Goal: Task Accomplishment & Management: Use online tool/utility

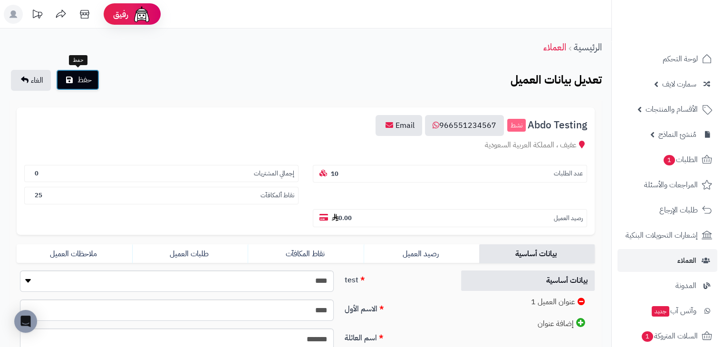
click at [88, 82] on span "حفظ" at bounding box center [84, 79] width 14 height 11
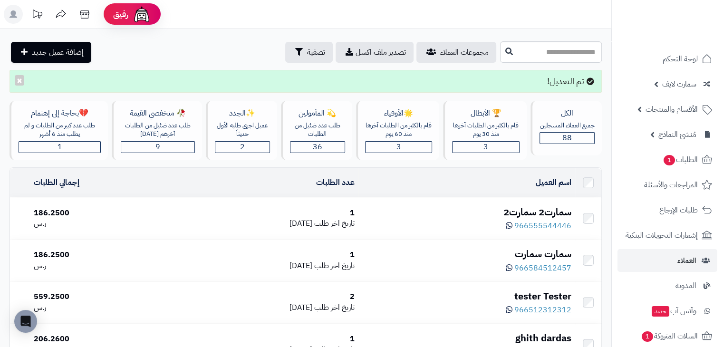
click at [421, 211] on div "سمارت2 سمارت2" at bounding box center [466, 212] width 209 height 14
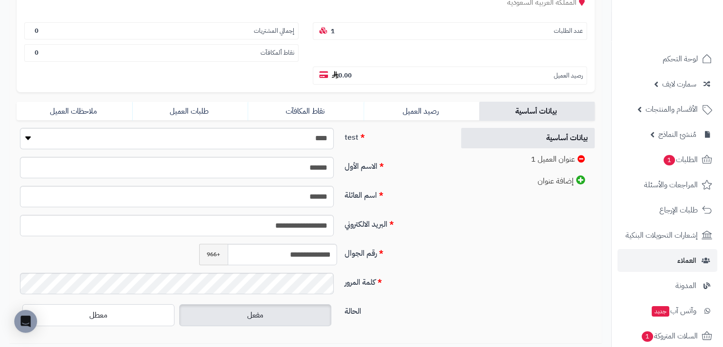
scroll to position [95, 0]
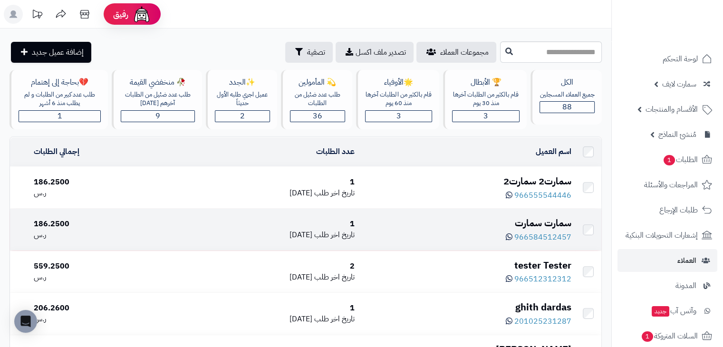
click at [453, 227] on div "سمارت سمارت" at bounding box center [466, 223] width 209 height 14
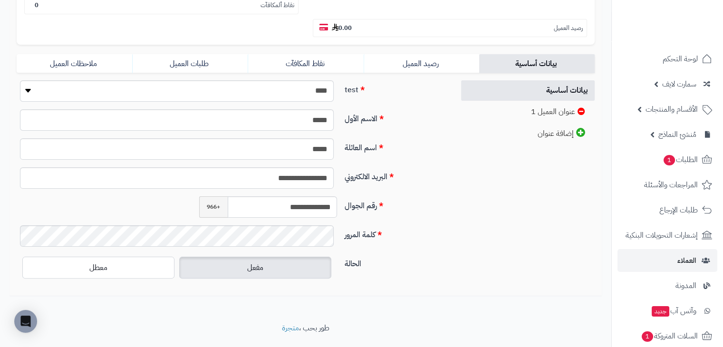
scroll to position [143, 0]
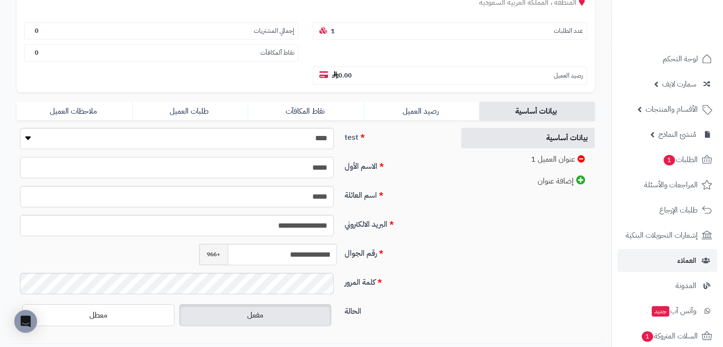
click at [300, 157] on input "*****" at bounding box center [177, 167] width 314 height 21
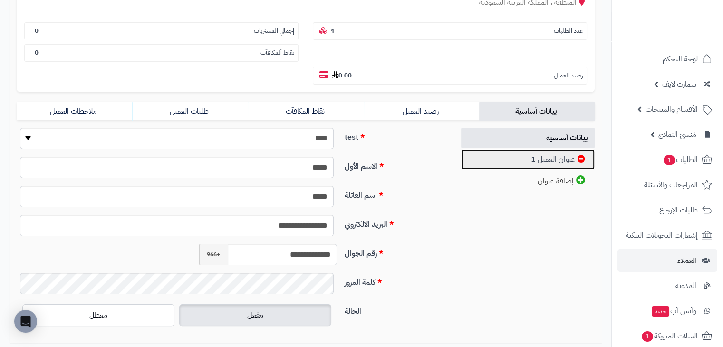
click at [510, 149] on link "عنوان العميل 1" at bounding box center [528, 159] width 134 height 20
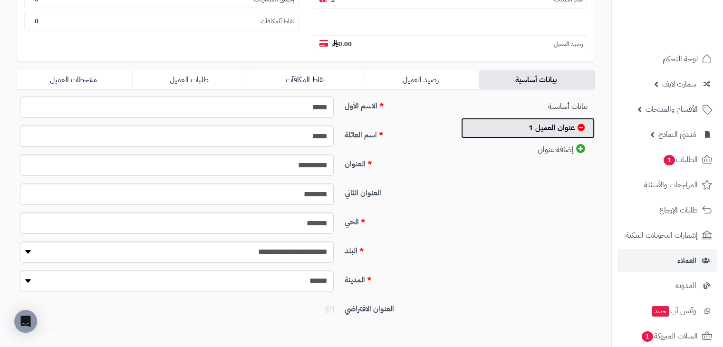
scroll to position [190, 0]
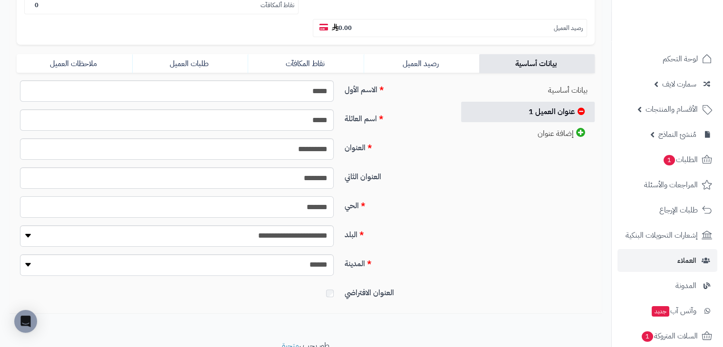
click at [284, 196] on input "*******" at bounding box center [177, 206] width 314 height 21
click at [381, 196] on label "الحي" at bounding box center [395, 203] width 109 height 15
click at [334, 196] on input "*******" at bounding box center [177, 206] width 314 height 21
click at [405, 225] on label "البلد" at bounding box center [395, 232] width 109 height 15
click at [334, 225] on select "**********" at bounding box center [177, 235] width 314 height 21
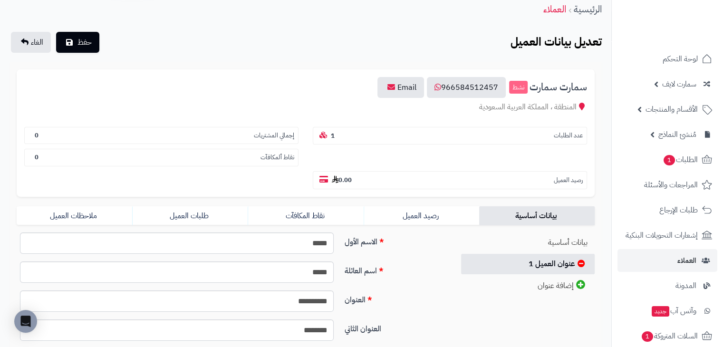
scroll to position [0, 0]
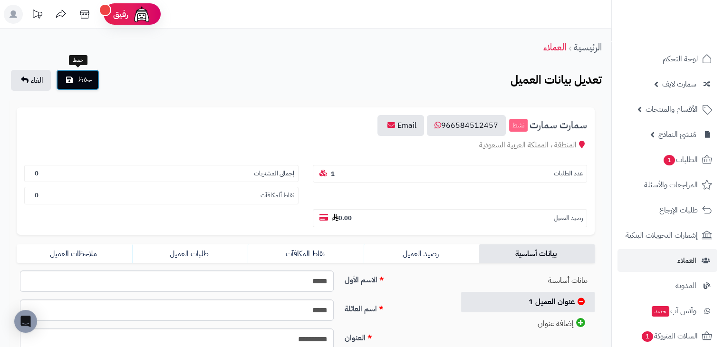
click at [78, 80] on span "حفظ" at bounding box center [84, 79] width 14 height 11
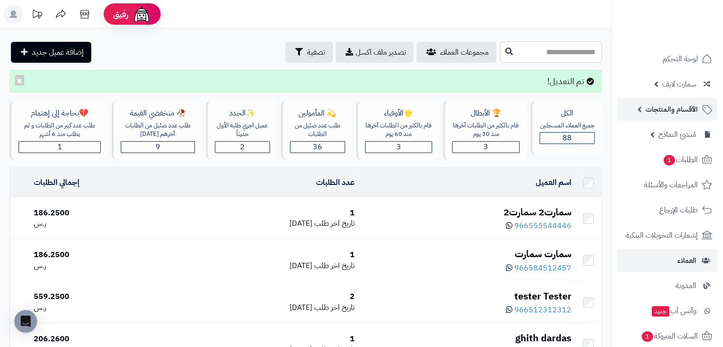
click at [668, 109] on span "الأقسام والمنتجات" at bounding box center [672, 109] width 52 height 13
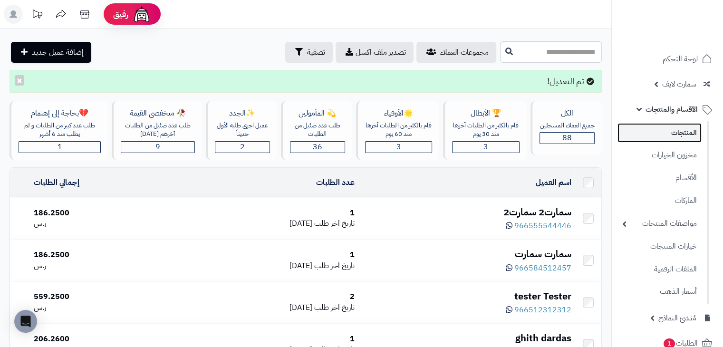
click at [670, 132] on link "المنتجات" at bounding box center [659, 132] width 84 height 19
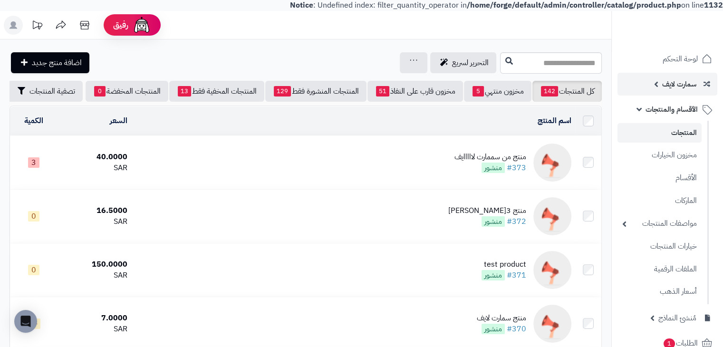
click at [686, 81] on span "سمارت لايف" at bounding box center [679, 83] width 34 height 13
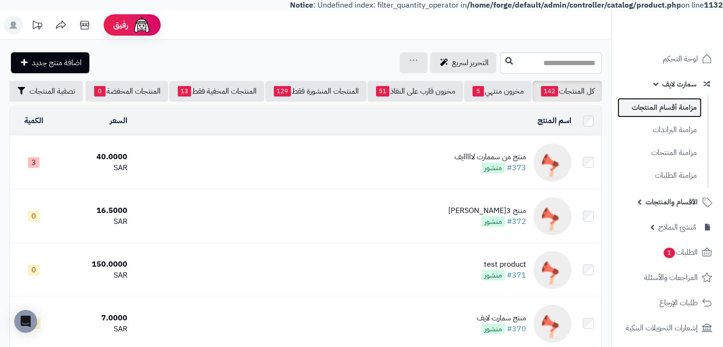
click at [676, 104] on link "مزامنة أقسام المنتجات" at bounding box center [659, 107] width 84 height 19
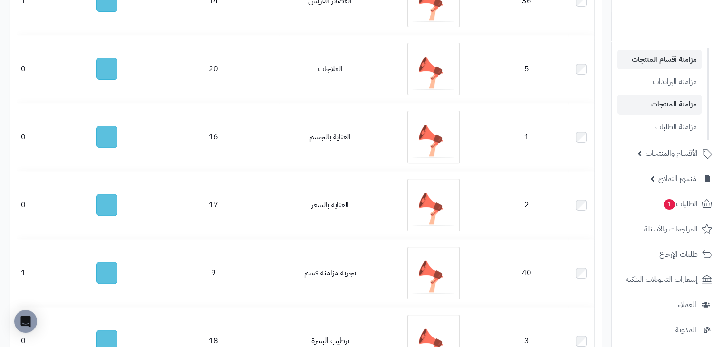
scroll to position [48, 0]
click at [664, 154] on span "الأقسام والمنتجات" at bounding box center [672, 154] width 52 height 13
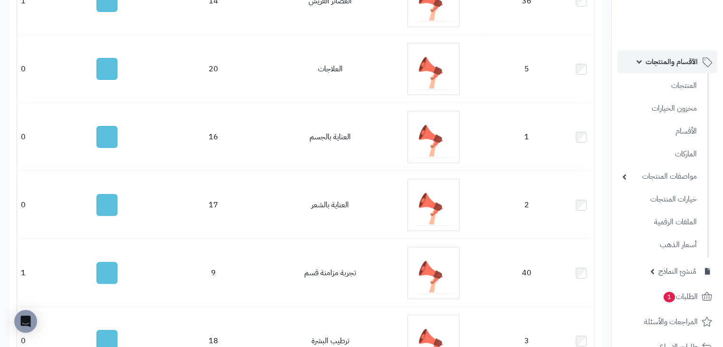
scroll to position [0, 0]
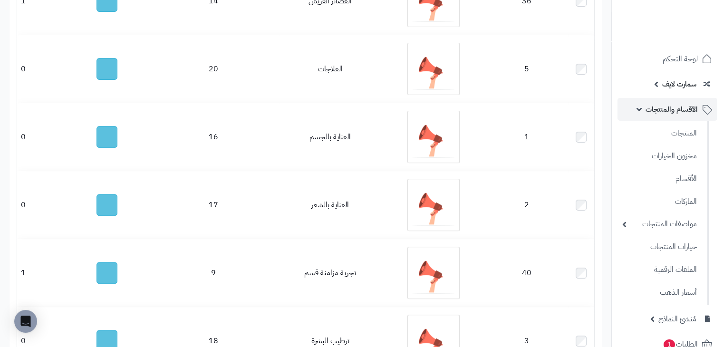
click at [664, 98] on link "الأقسام والمنتجات" at bounding box center [667, 109] width 100 height 23
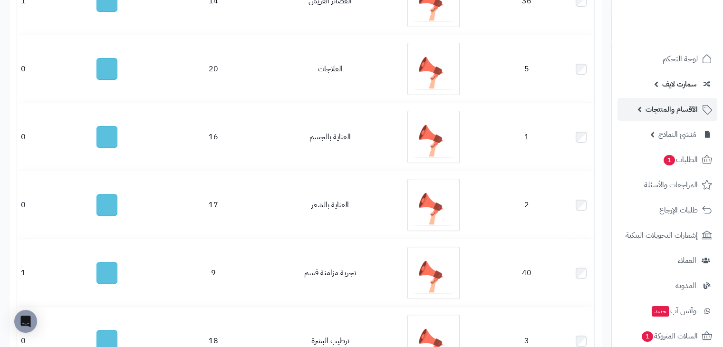
click at [663, 103] on span "الأقسام والمنتجات" at bounding box center [672, 109] width 52 height 13
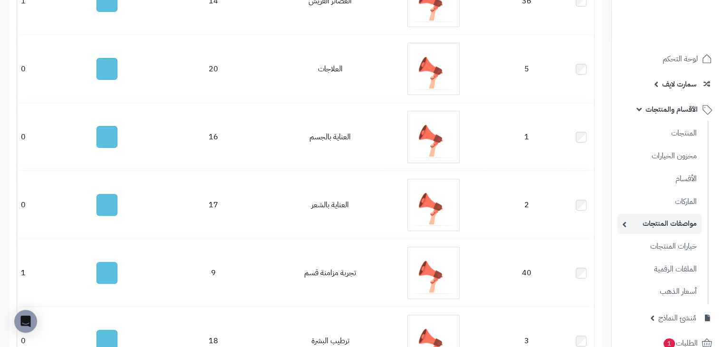
click at [640, 221] on link "مواصفات المنتجات" at bounding box center [659, 223] width 84 height 19
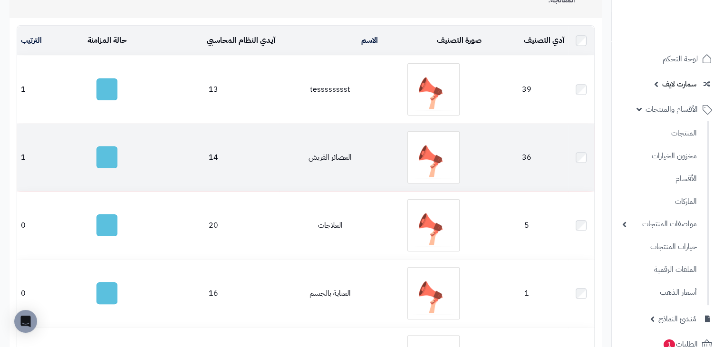
scroll to position [143, 0]
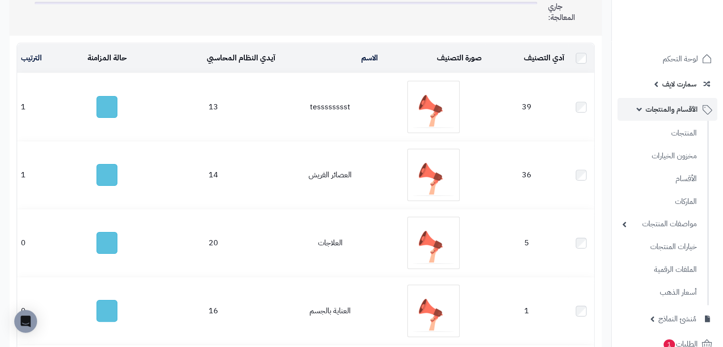
click at [670, 106] on span "الأقسام والمنتجات" at bounding box center [672, 109] width 52 height 13
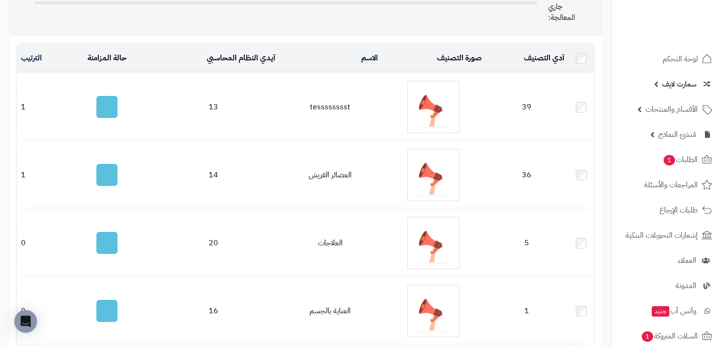
click at [675, 83] on span "سمارت لايف" at bounding box center [679, 83] width 34 height 13
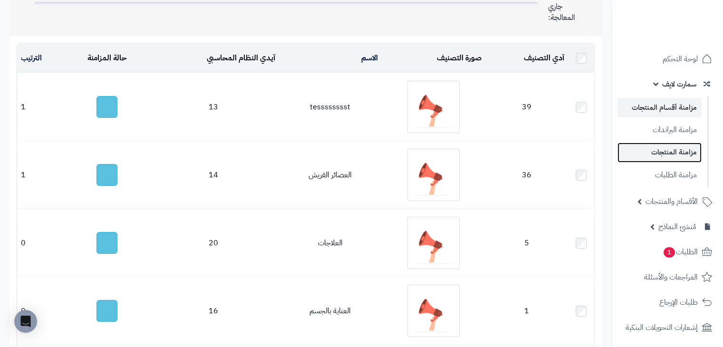
click at [682, 149] on link "مزامنة المنتجات" at bounding box center [659, 152] width 84 height 19
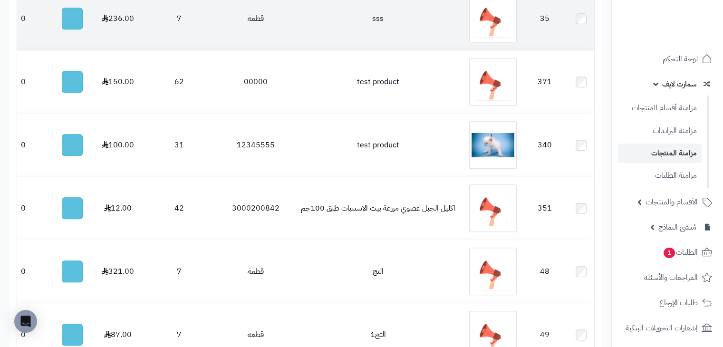
scroll to position [567, 0]
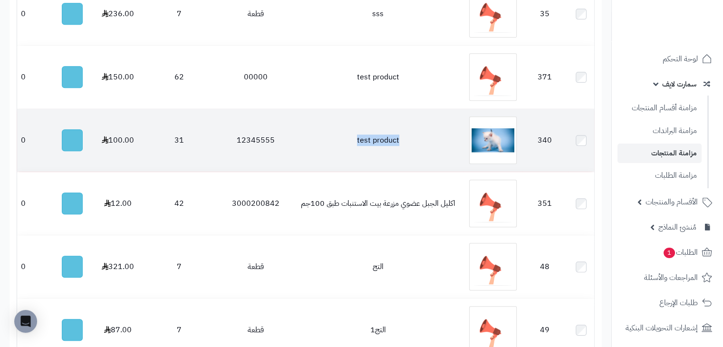
drag, startPoint x: 387, startPoint y: 140, endPoint x: 328, endPoint y: 140, distance: 58.5
click at [328, 140] on td "test product" at bounding box center [377, 140] width 171 height 63
click at [303, 145] on td "test product" at bounding box center [377, 140] width 171 height 63
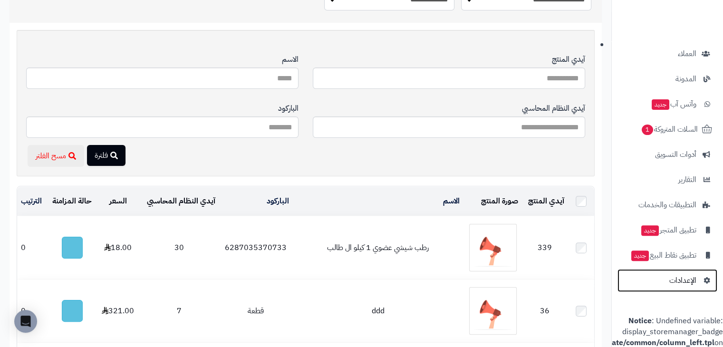
scroll to position [139, 0]
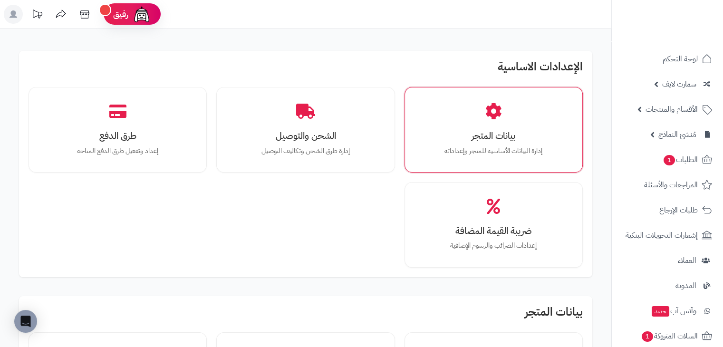
scroll to position [143, 0]
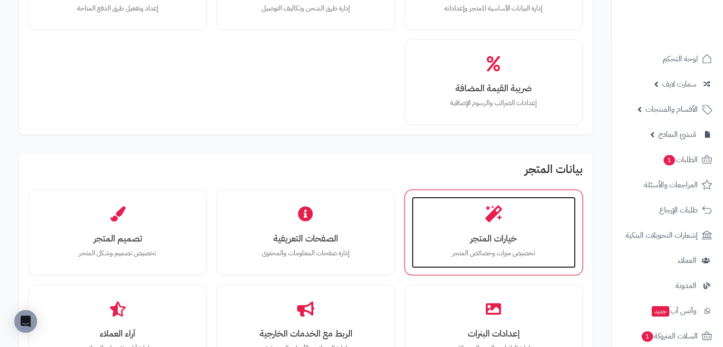
click at [492, 225] on div "خيارات المتجر تخصيص ميزات وخصائص المتجر" at bounding box center [494, 232] width 164 height 71
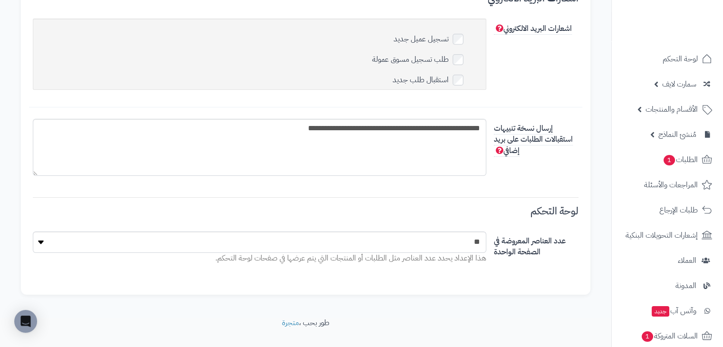
scroll to position [3561, 0]
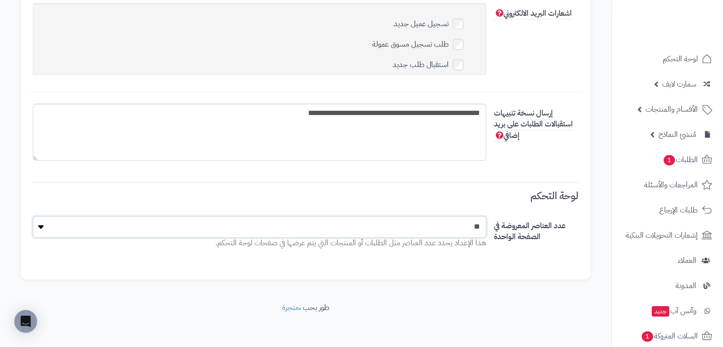
click at [459, 222] on select "** ** ** ***" at bounding box center [259, 226] width 453 height 21
select select "**"
click at [33, 216] on select "** ** ** ***" at bounding box center [259, 226] width 453 height 21
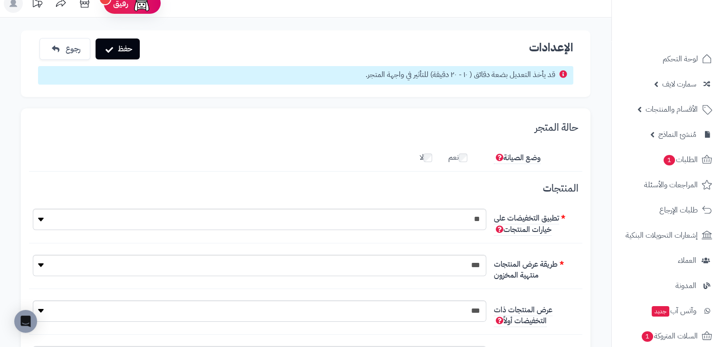
scroll to position [0, 0]
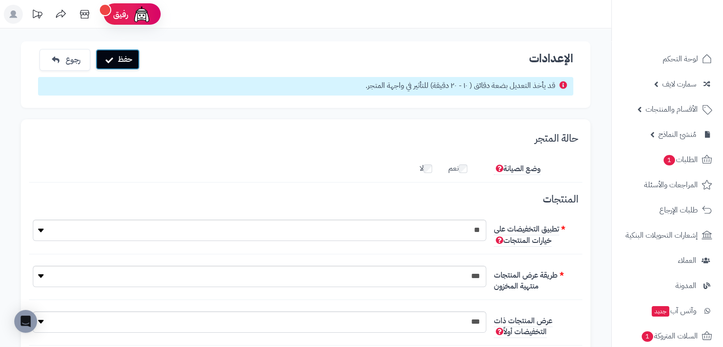
click at [124, 54] on button "حفظ" at bounding box center [118, 59] width 44 height 21
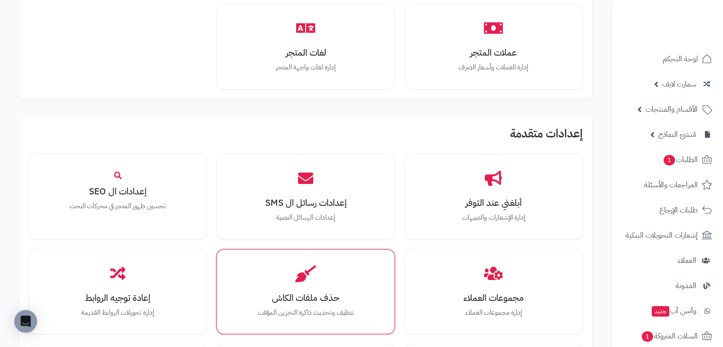
scroll to position [998, 0]
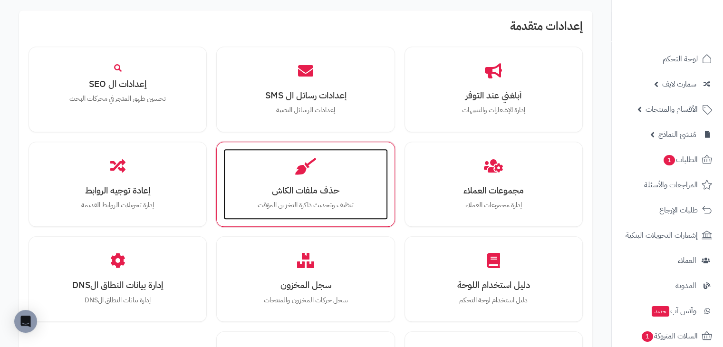
click at [324, 168] on div "حذف ملفات الكاش تنظيف وتحديث ذاكرة التخزين المؤقت" at bounding box center [305, 184] width 164 height 71
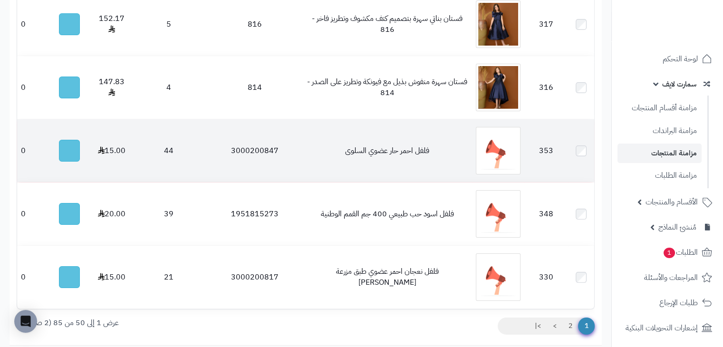
scroll to position [3298, 0]
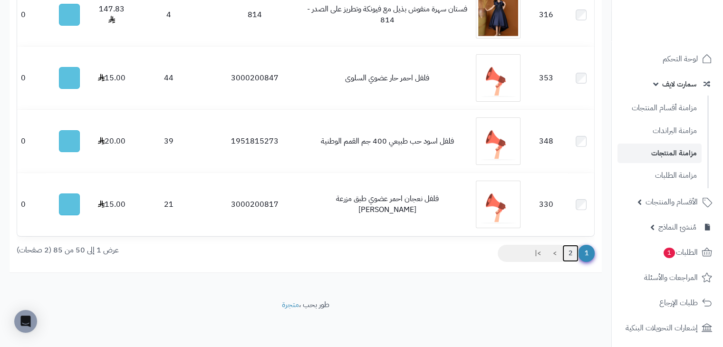
click at [572, 254] on link "2" at bounding box center [570, 253] width 16 height 17
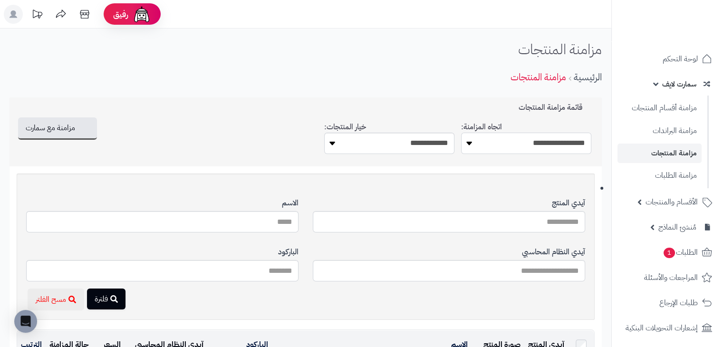
click at [522, 139] on select "**********" at bounding box center [526, 143] width 130 height 21
select select "*********"
click at [461, 133] on select "**********" at bounding box center [526, 143] width 130 height 21
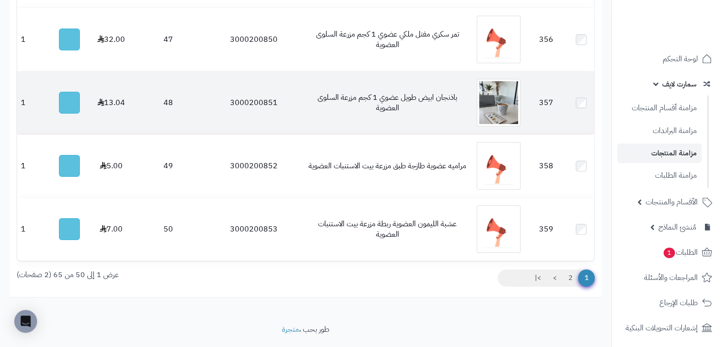
scroll to position [3326, 0]
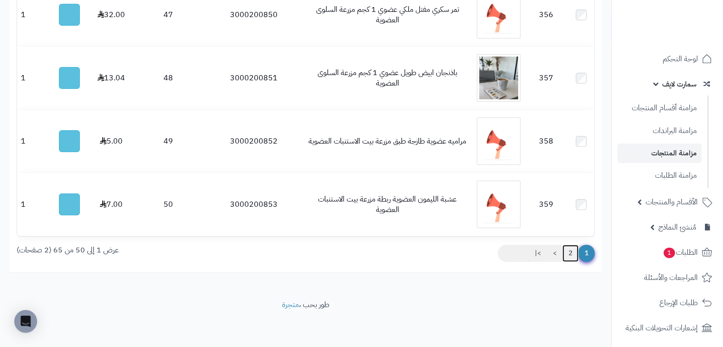
click at [569, 250] on link "2" at bounding box center [570, 253] width 16 height 17
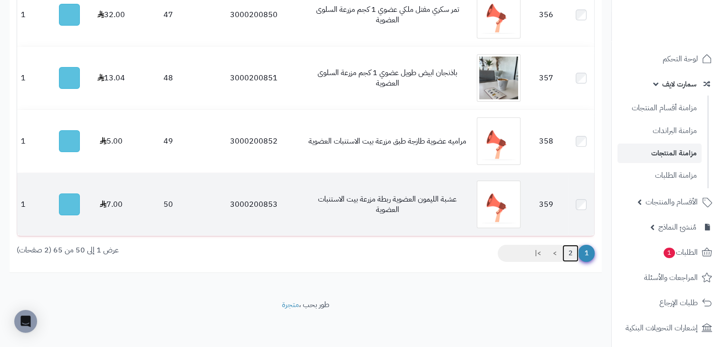
scroll to position [3291, 0]
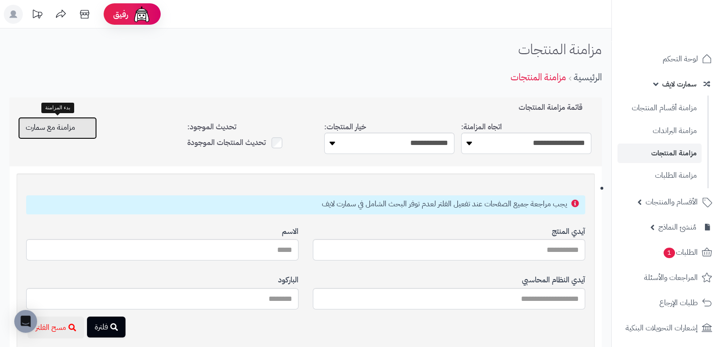
click at [70, 135] on button "مزامنة مع سمارت" at bounding box center [57, 128] width 79 height 22
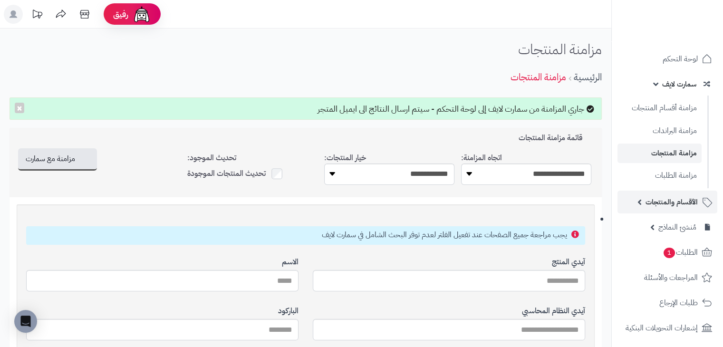
click at [665, 199] on span "الأقسام والمنتجات" at bounding box center [672, 201] width 52 height 13
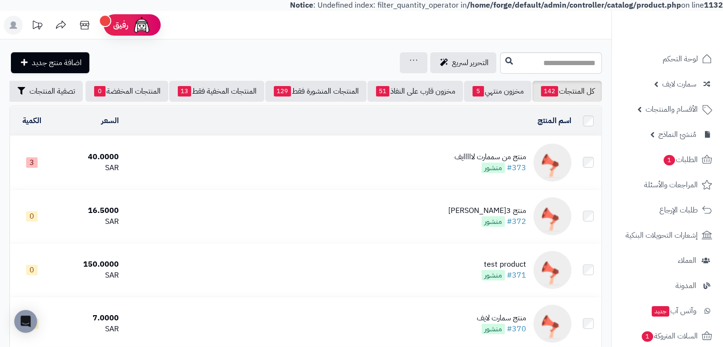
click at [355, 156] on td "منتج من سممارت لااااايف #373 منشور" at bounding box center [349, 162] width 452 height 53
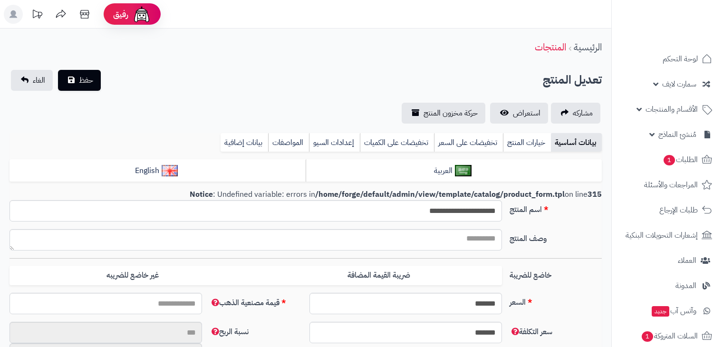
select select
type input "*****"
type input "********"
type input "*****"
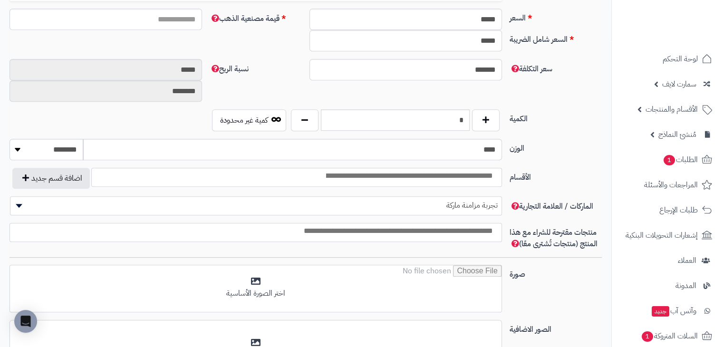
scroll to position [350, 0]
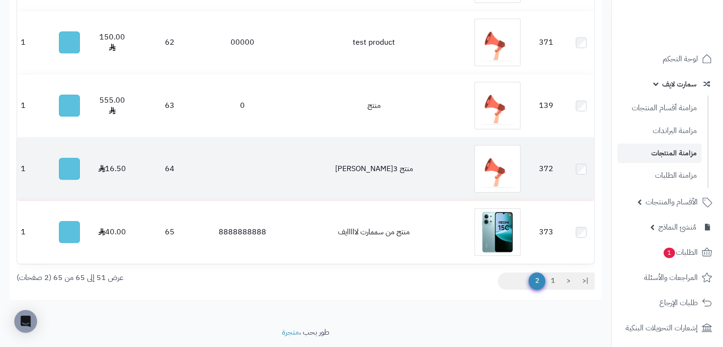
scroll to position [1055, 0]
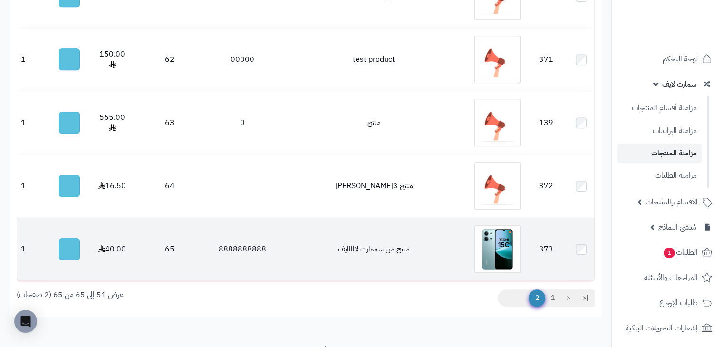
click at [517, 248] on img at bounding box center [497, 249] width 46 height 48
click at [516, 257] on img at bounding box center [497, 249] width 46 height 48
click at [67, 252] on button "button" at bounding box center [69, 249] width 21 height 22
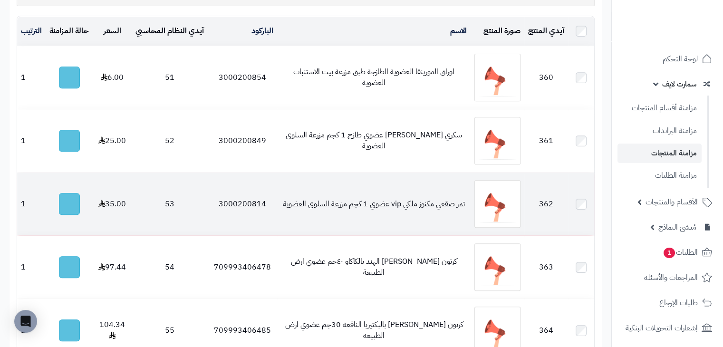
scroll to position [0, 0]
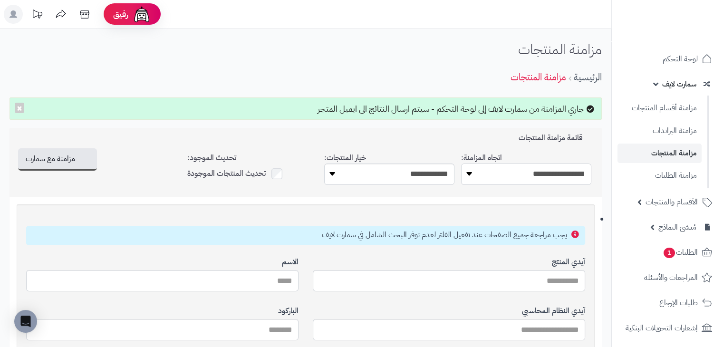
click at [544, 175] on select "**********" at bounding box center [526, 174] width 130 height 21
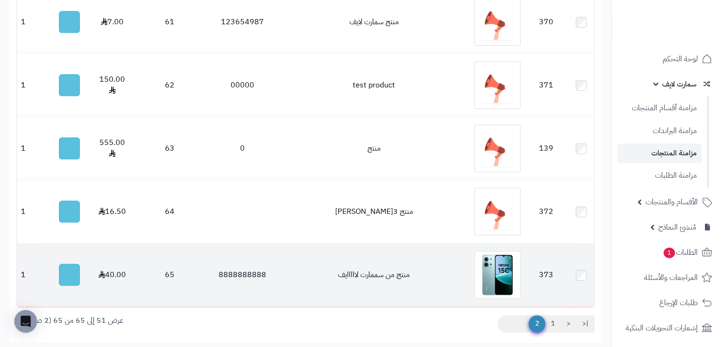
scroll to position [1133, 0]
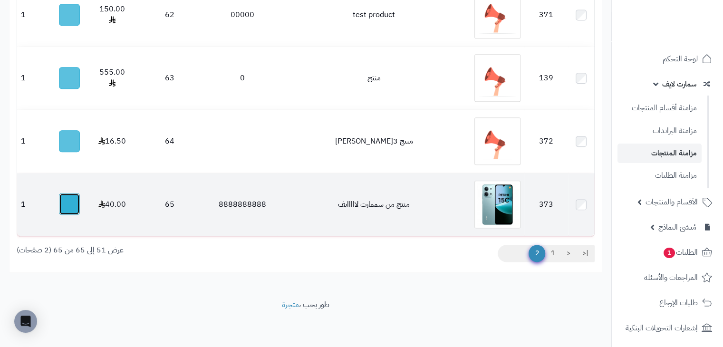
click at [67, 206] on button "button" at bounding box center [69, 204] width 21 height 22
click at [72, 205] on button "button" at bounding box center [69, 204] width 21 height 22
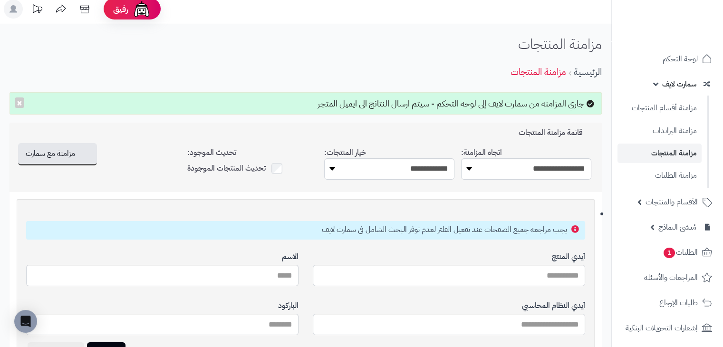
scroll to position [0, 0]
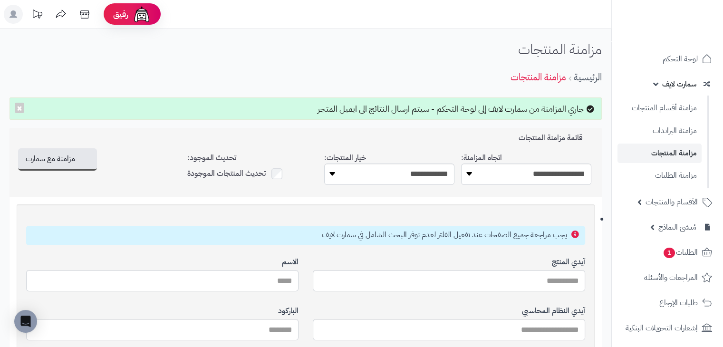
click at [270, 172] on div "تحديث المنتجات الموجودة" at bounding box center [252, 174] width 130 height 15
click at [57, 167] on button "مزامنة مع سمارت" at bounding box center [57, 159] width 79 height 22
click at [38, 168] on button "مزامنة مع سمارت" at bounding box center [57, 159] width 79 height 22
click at [367, 70] on div "الرئيسية مزامنة المنتجات" at bounding box center [306, 77] width 592 height 26
click at [65, 164] on span "مزامنة مع سمارت" at bounding box center [50, 158] width 49 height 11
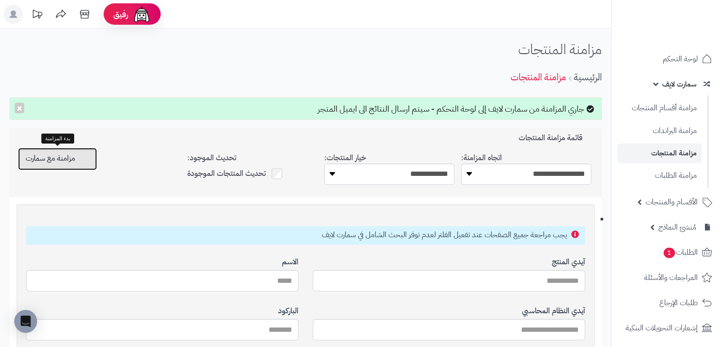
click at [71, 160] on span "مزامنة مع سمارت" at bounding box center [50, 158] width 49 height 11
click at [44, 153] on span "مزامنة مع سمارت" at bounding box center [50, 158] width 49 height 11
click at [72, 166] on button "مزامنة مع سمارت" at bounding box center [57, 159] width 79 height 22
click at [63, 151] on button "مزامنة مع سمارت" at bounding box center [57, 159] width 79 height 22
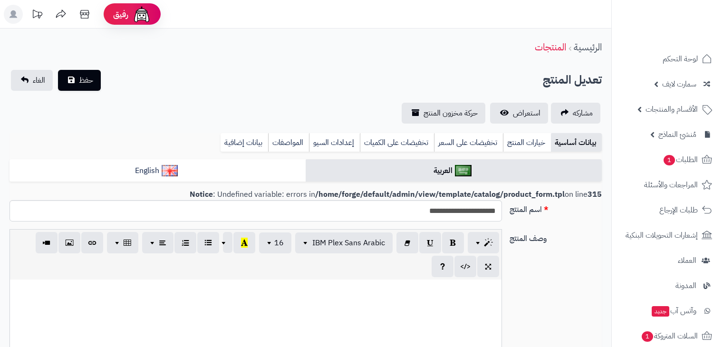
select select
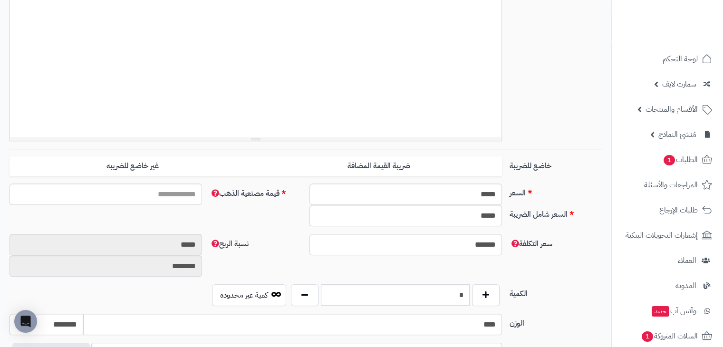
scroll to position [65, 0]
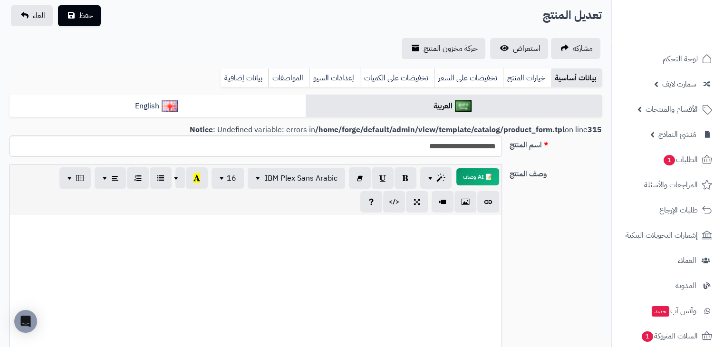
click at [568, 214] on div "وصف المنتج 📝 AI وصف p blockquote pre h1 h2 h3 h4 h5 h6 IBM Plex Sans Arabic Ari…" at bounding box center [306, 266] width 600 height 205
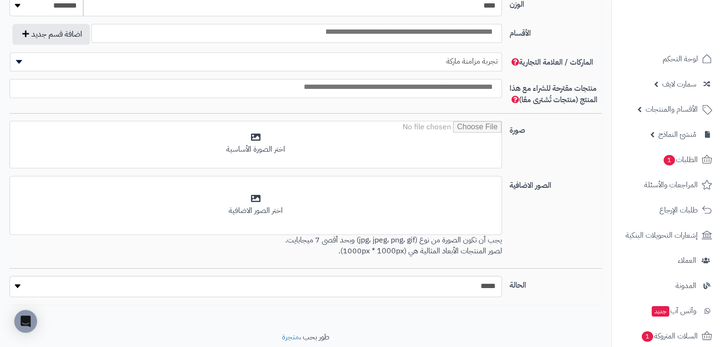
scroll to position [588, 0]
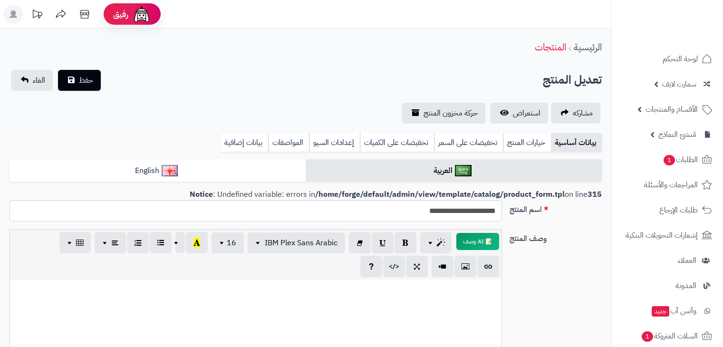
select select
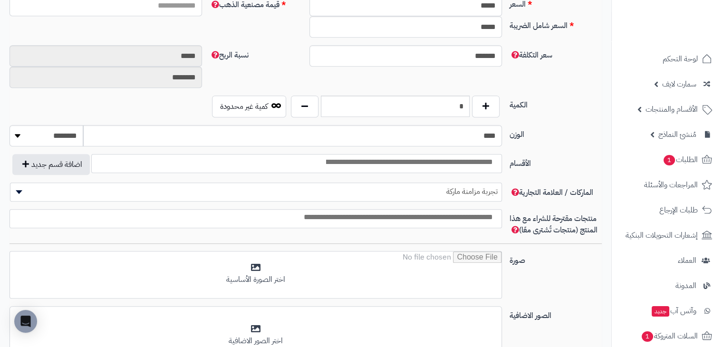
scroll to position [302, 0]
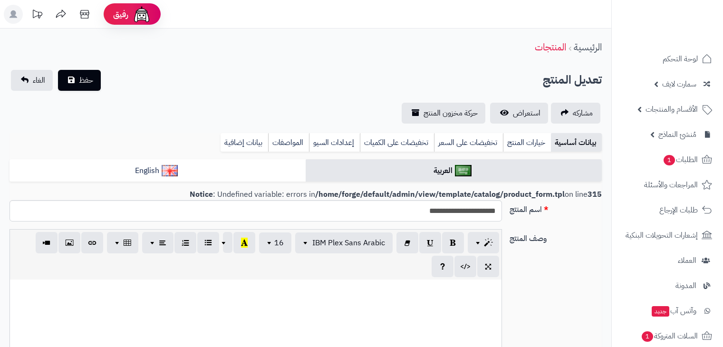
select select
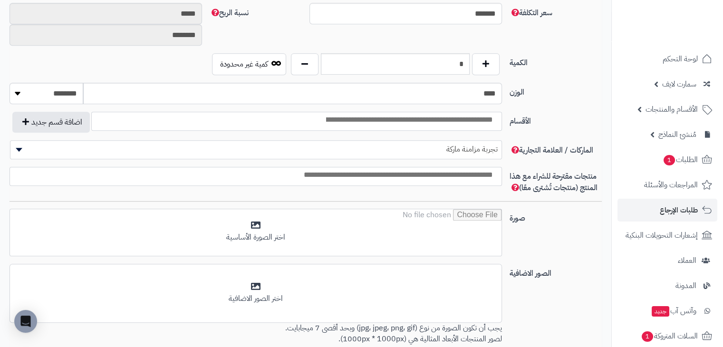
scroll to position [618, 0]
